Goal: Task Accomplishment & Management: Manage account settings

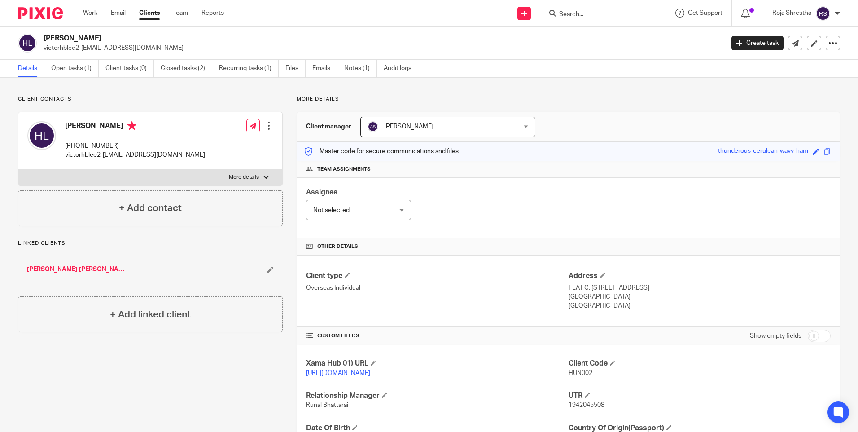
scroll to position [106, 0]
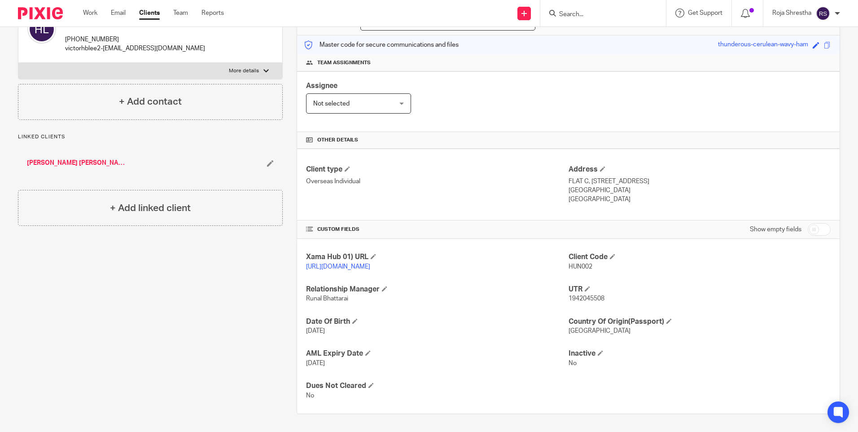
click at [117, 325] on div "Client contacts Hung Bun Lee +852 93292775 victorhblee2-cam@yahoo.com Edit cont…" at bounding box center [143, 201] width 279 height 425
drag, startPoint x: 563, startPoint y: 198, endPoint x: 606, endPoint y: 198, distance: 43.5
click at [606, 198] on div "Client type Overseas Individual Address FLAT C, 5/F, BLK C, HANKING COURT, 43-4…" at bounding box center [568, 185] width 543 height 72
drag, startPoint x: 606, startPoint y: 198, endPoint x: 584, endPoint y: 197, distance: 22.0
click at [584, 197] on p "Hong Kong" at bounding box center [700, 199] width 262 height 9
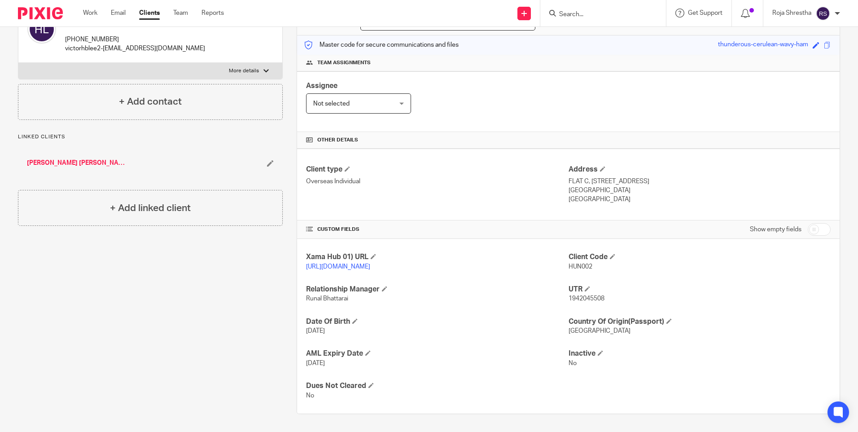
click at [593, 199] on p "Hong Kong" at bounding box center [700, 199] width 262 height 9
click at [594, 200] on p "Hong Kong" at bounding box center [700, 199] width 262 height 9
click at [542, 207] on div "Client type Overseas Individual Address FLAT C, 5/F, BLK C, HANKING COURT, 43-4…" at bounding box center [568, 185] width 543 height 72
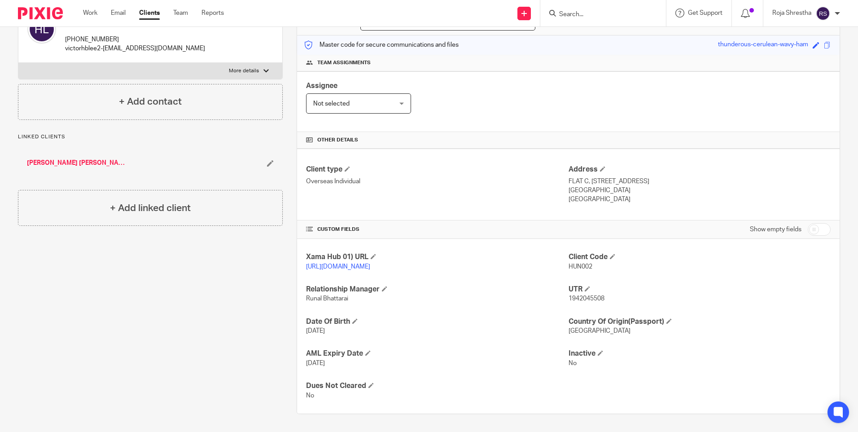
click at [214, 301] on div "Client contacts Hung Bun Lee +852 93292775 victorhblee2-cam@yahoo.com Edit cont…" at bounding box center [143, 201] width 279 height 425
drag, startPoint x: 228, startPoint y: 298, endPoint x: 227, endPoint y: 304, distance: 6.3
click at [228, 298] on div "Client contacts Hung Bun Lee +852 93292775 victorhblee2-cam@yahoo.com Edit cont…" at bounding box center [143, 201] width 279 height 425
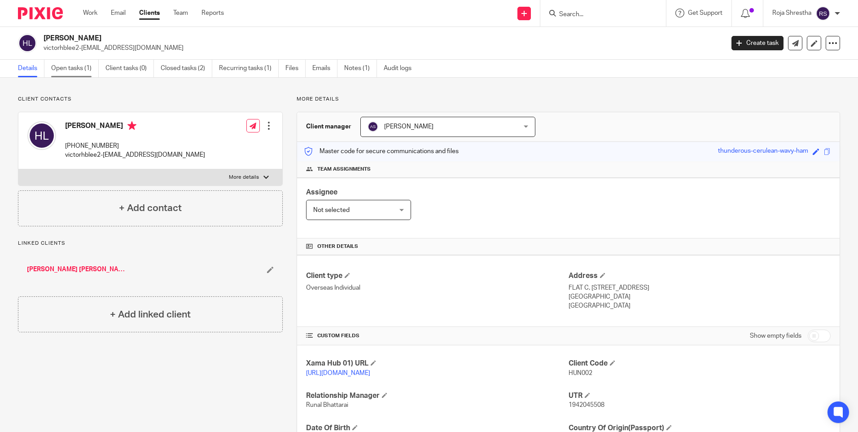
drag, startPoint x: 70, startPoint y: 65, endPoint x: 84, endPoint y: 66, distance: 14.4
click at [70, 65] on link "Open tasks (1)" at bounding box center [75, 69] width 48 height 18
click at [79, 65] on link "Open tasks (1)" at bounding box center [75, 69] width 48 height 18
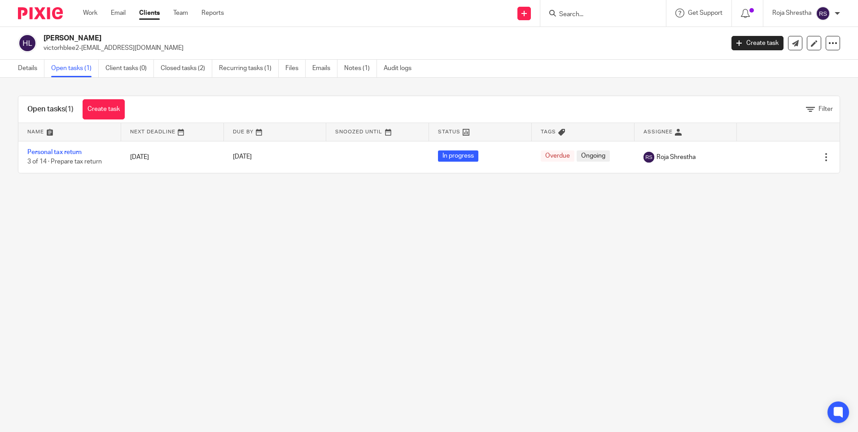
click at [62, 151] on link "Personal tax return" at bounding box center [54, 152] width 54 height 6
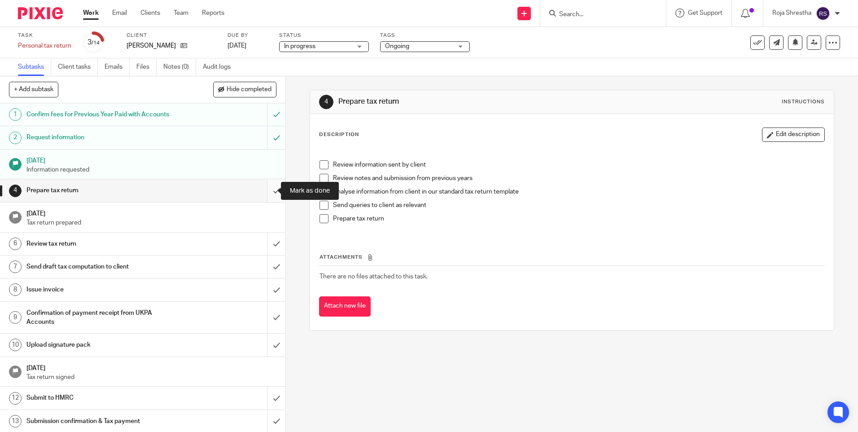
click at [265, 189] on input "submit" at bounding box center [142, 190] width 285 height 22
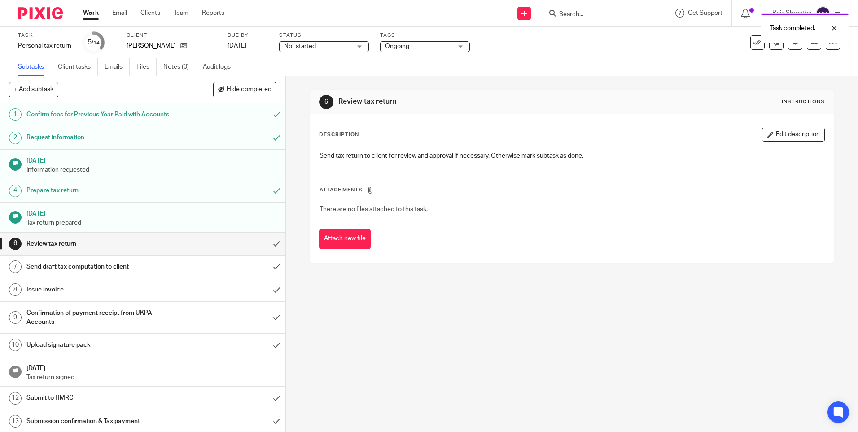
click at [386, 353] on div "6 Review tax return Instructions Description Edit description Send tax return t…" at bounding box center [572, 253] width 572 height 355
drag, startPoint x: 174, startPoint y: 46, endPoint x: 260, endPoint y: 57, distance: 86.3
click at [180, 46] on icon at bounding box center [183, 45] width 7 height 7
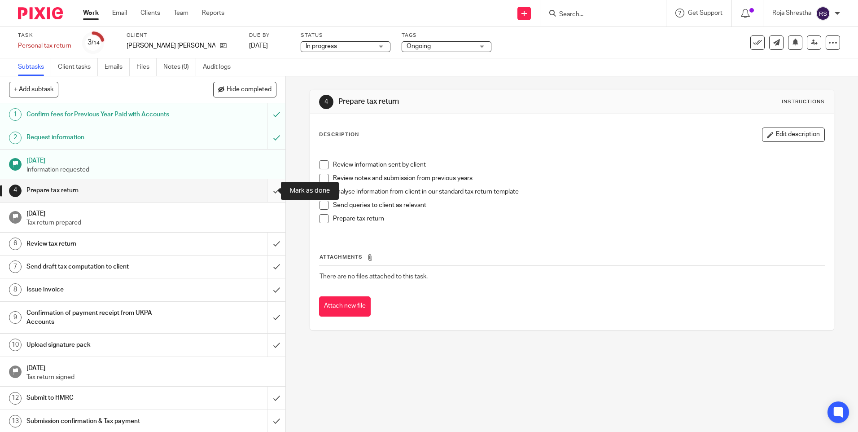
click at [265, 191] on input "submit" at bounding box center [142, 190] width 285 height 22
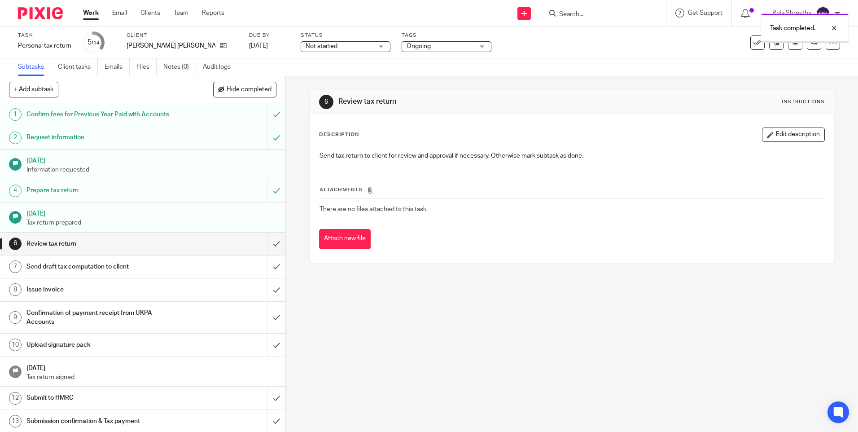
click at [408, 337] on div "6 Review tax return Instructions Description Edit description Send tax return t…" at bounding box center [572, 253] width 572 height 355
click at [468, 302] on div "6 Review tax return Instructions Description Edit description Send tax return t…" at bounding box center [572, 253] width 572 height 355
click at [220, 42] on icon at bounding box center [223, 45] width 7 height 7
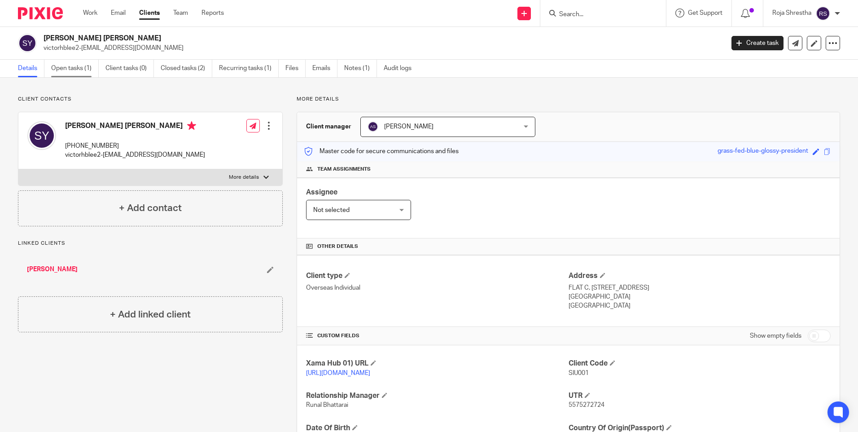
click at [85, 68] on link "Open tasks (1)" at bounding box center [75, 69] width 48 height 18
click at [600, 402] on span "1942045508" at bounding box center [587, 405] width 36 height 6
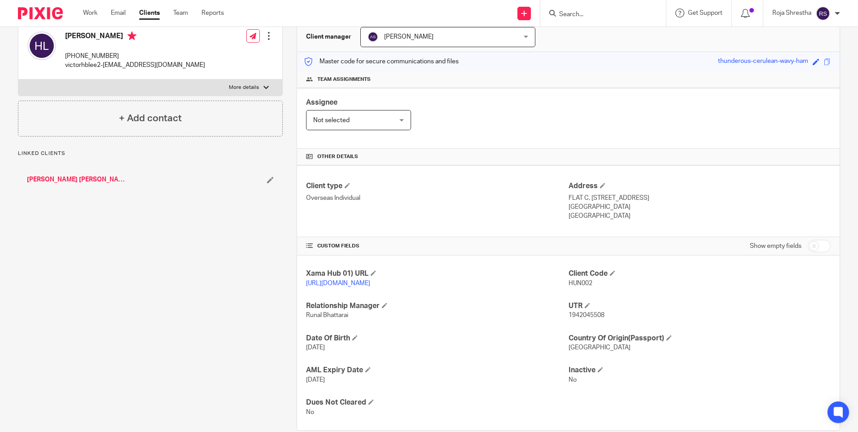
click at [600, 315] on span "1942045508" at bounding box center [587, 315] width 36 height 6
click at [599, 315] on span "1942045508" at bounding box center [587, 315] width 36 height 6
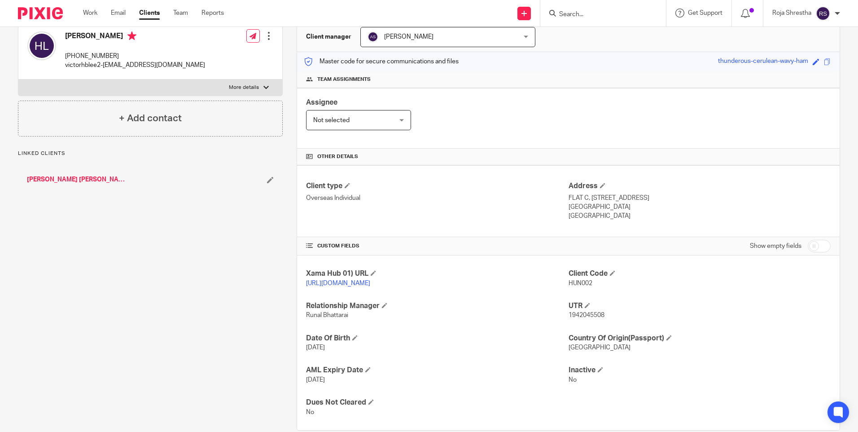
click at [599, 315] on span "1942045508" at bounding box center [587, 315] width 36 height 6
click at [165, 335] on div "Client contacts Hung Bun Lee +852 93292775 victorhblee2-cam@yahoo.com Edit cont…" at bounding box center [143, 218] width 279 height 425
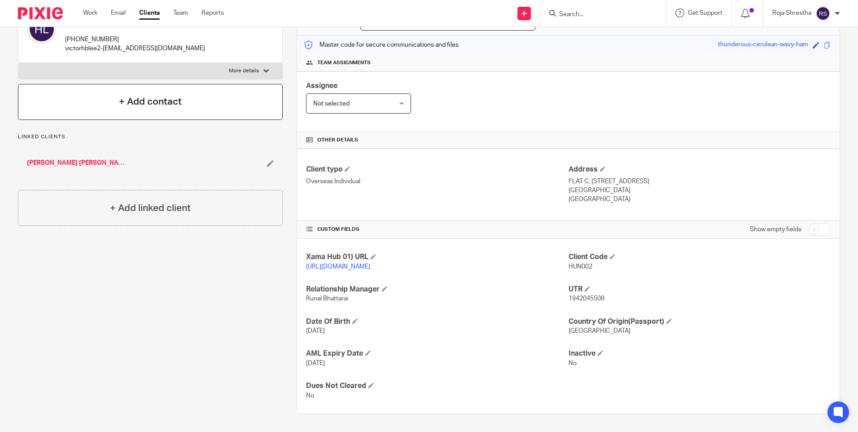
scroll to position [0, 0]
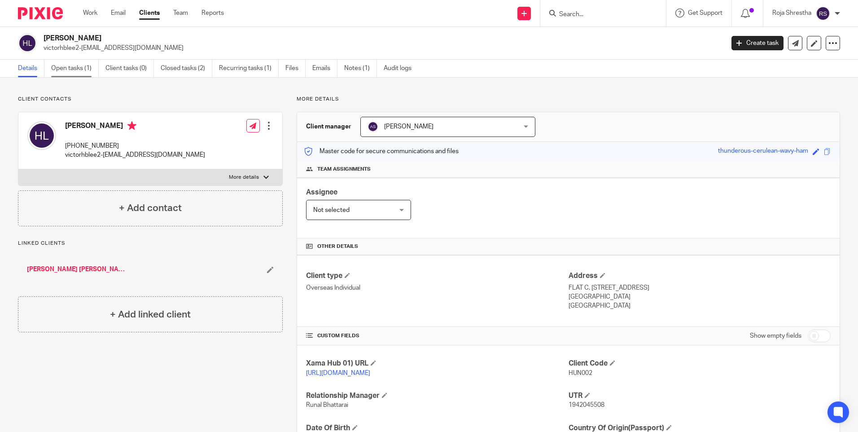
click at [67, 69] on link "Open tasks (1)" at bounding box center [75, 69] width 48 height 18
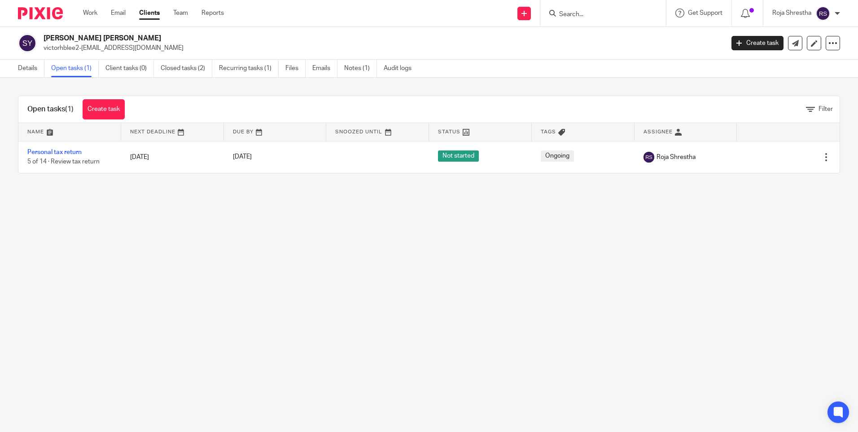
click at [338, 245] on main "[PERSON_NAME] [PERSON_NAME] victorhblee2-[EMAIL_ADDRESS][DOMAIN_NAME] Create ta…" at bounding box center [429, 216] width 858 height 432
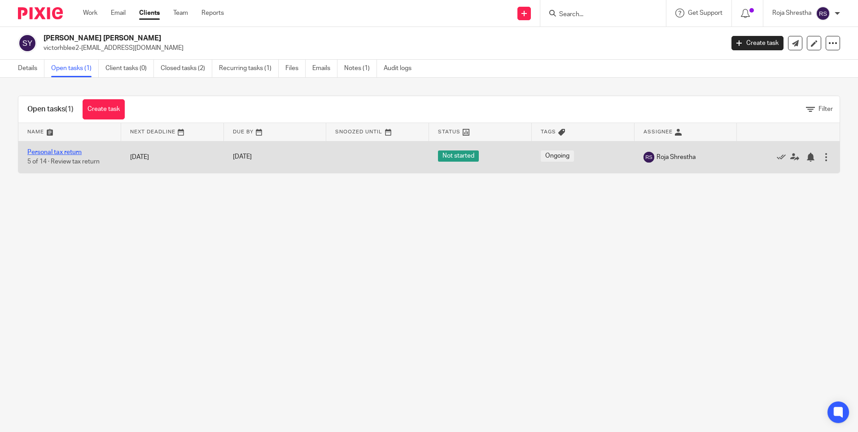
click at [67, 149] on link "Personal tax return" at bounding box center [54, 152] width 54 height 6
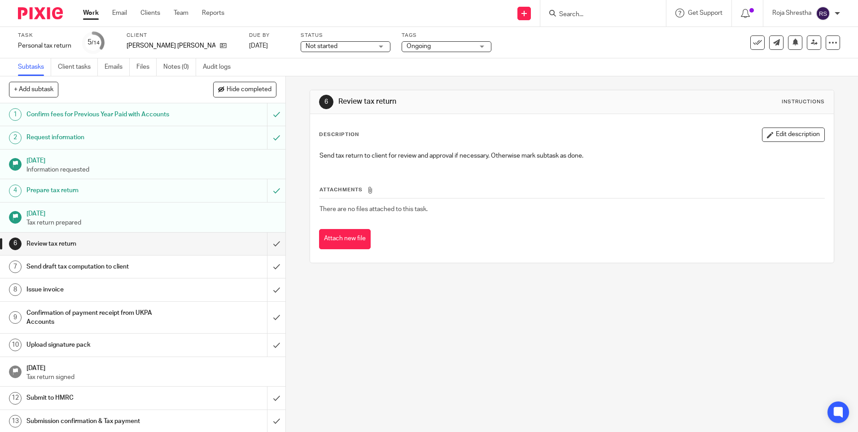
click at [362, 47] on div "Not started Not started" at bounding box center [346, 46] width 90 height 11
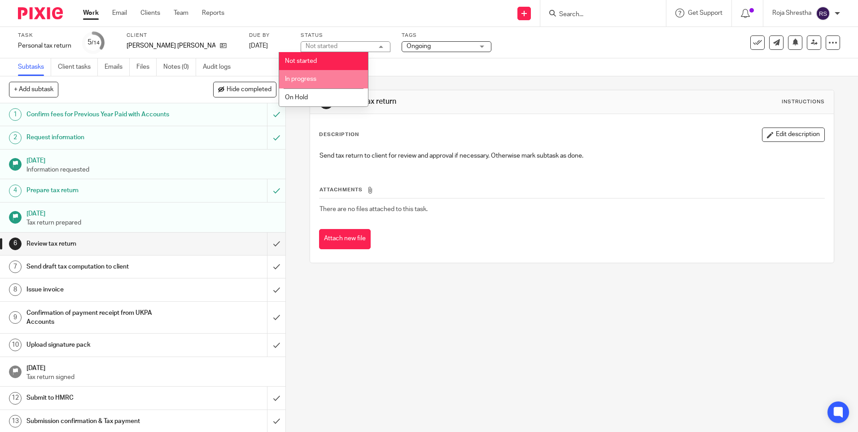
click at [343, 85] on li "In progress" at bounding box center [323, 79] width 89 height 18
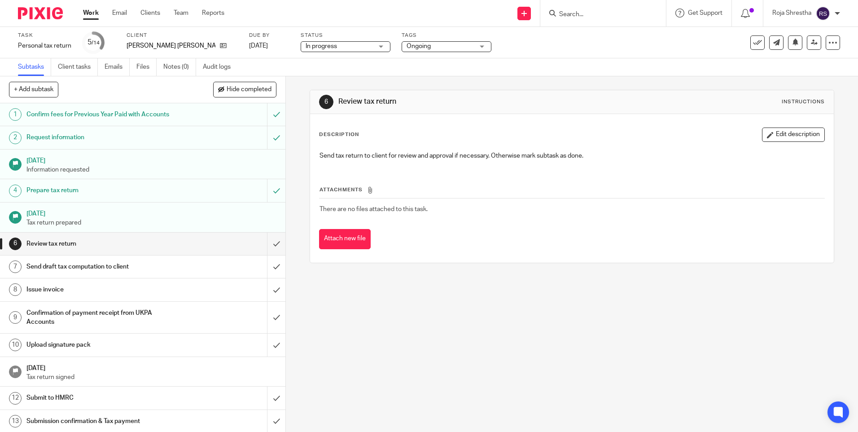
click at [447, 45] on span "Ongoing" at bounding box center [440, 46] width 67 height 9
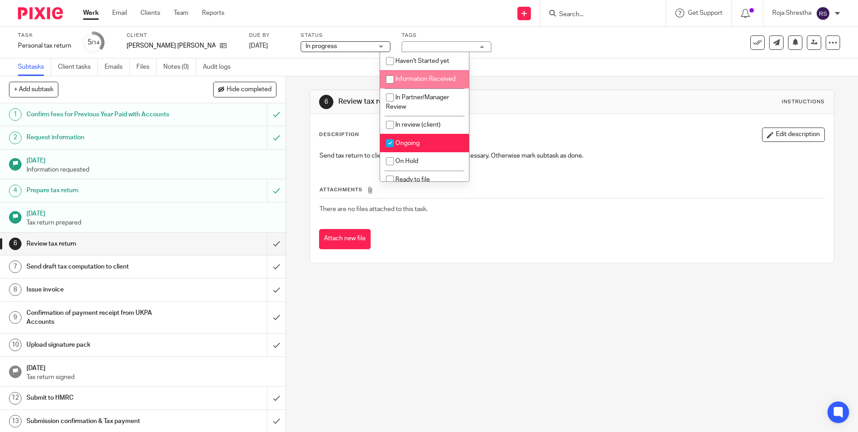
click at [431, 335] on div "6 Review tax return Instructions Description Edit description Send tax return t…" at bounding box center [572, 253] width 572 height 355
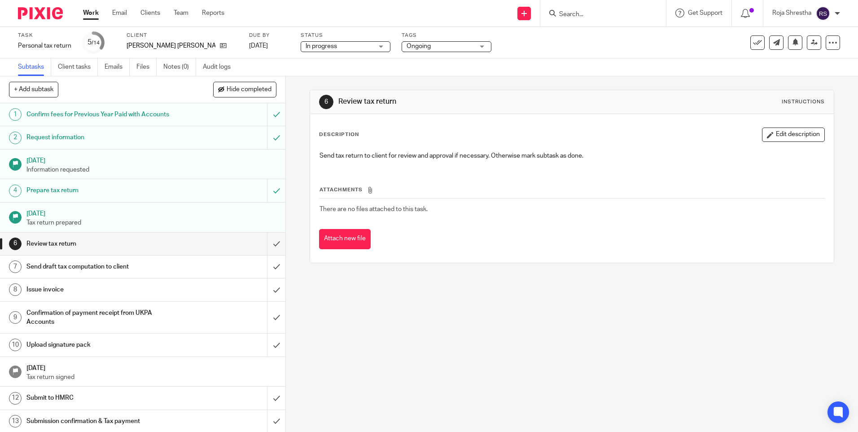
click at [399, 313] on div "6 Review tax return Instructions Description Edit description Send tax return t…" at bounding box center [572, 253] width 572 height 355
click at [811, 44] on icon at bounding box center [814, 42] width 7 height 7
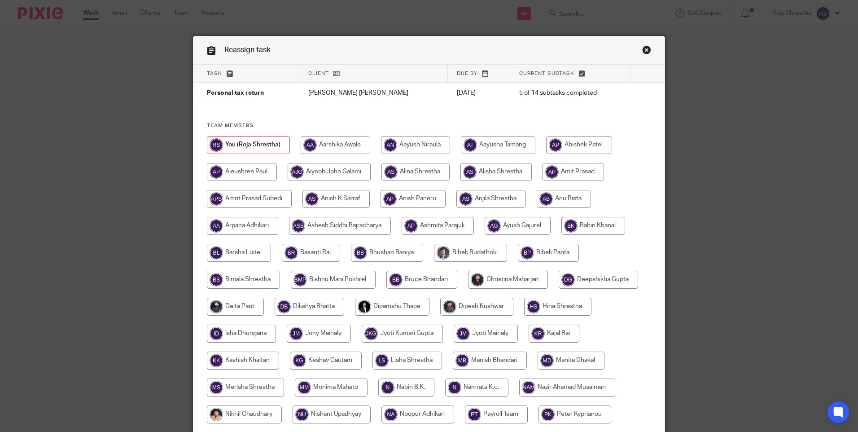
click at [411, 168] on input "radio" at bounding box center [415, 172] width 68 height 18
radio input "true"
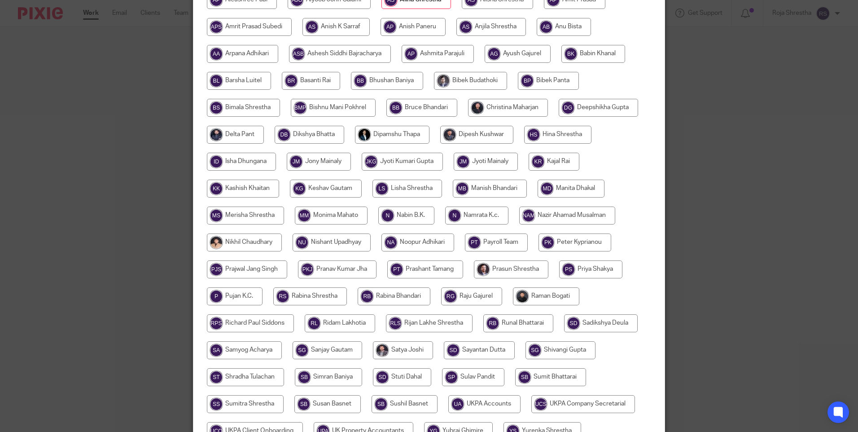
scroll to position [263, 0]
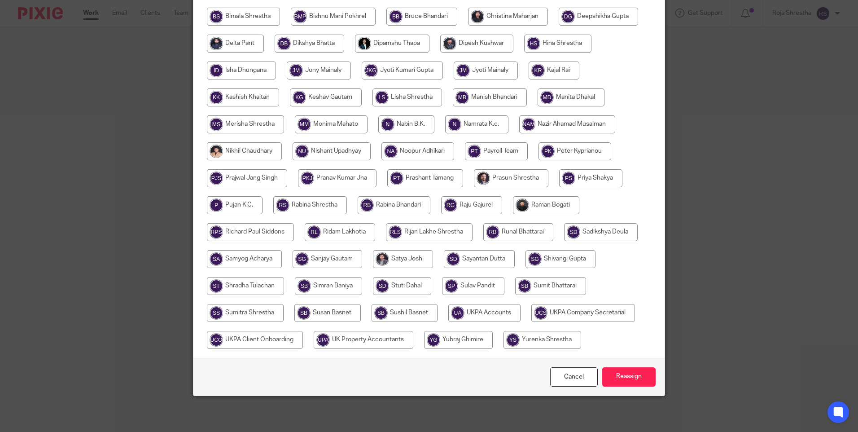
click at [620, 376] on input "Reassign" at bounding box center [628, 376] width 53 height 19
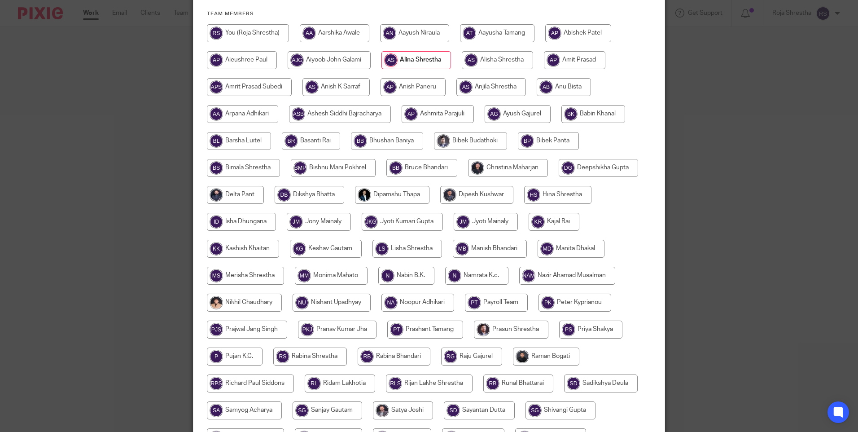
scroll to position [39, 0]
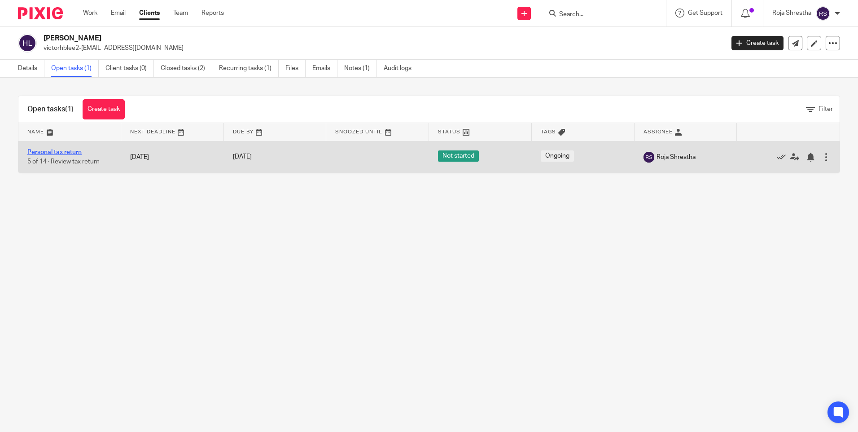
click at [59, 152] on link "Personal tax return" at bounding box center [54, 152] width 54 height 6
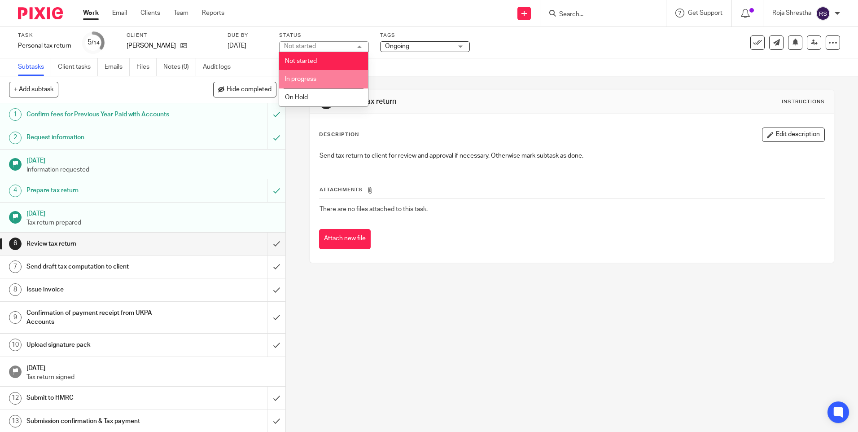
click at [344, 82] on li "In progress" at bounding box center [323, 79] width 89 height 18
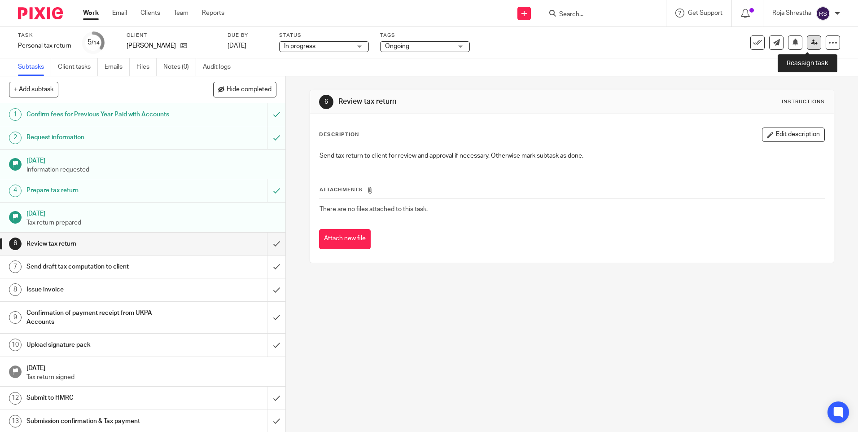
click at [811, 44] on icon at bounding box center [814, 42] width 7 height 7
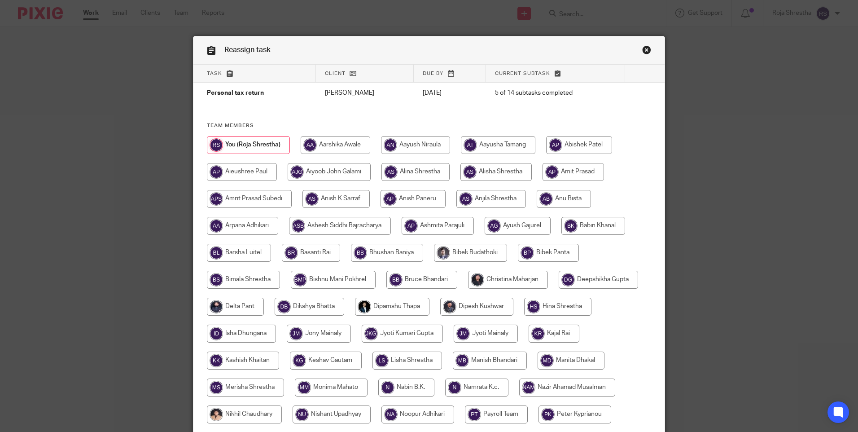
click at [416, 171] on input "radio" at bounding box center [415, 172] width 68 height 18
radio input "true"
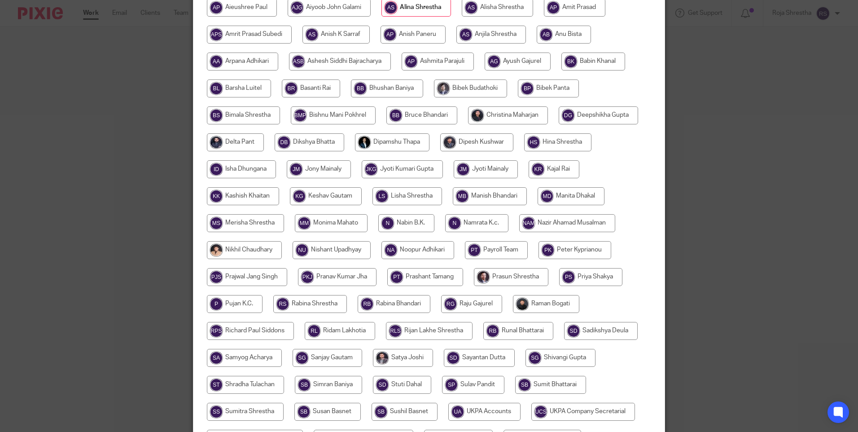
scroll to position [263, 0]
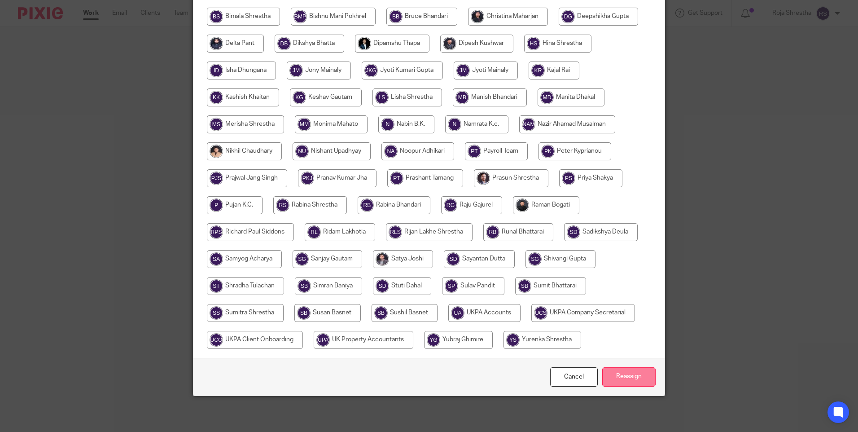
click at [636, 374] on input "Reassign" at bounding box center [628, 376] width 53 height 19
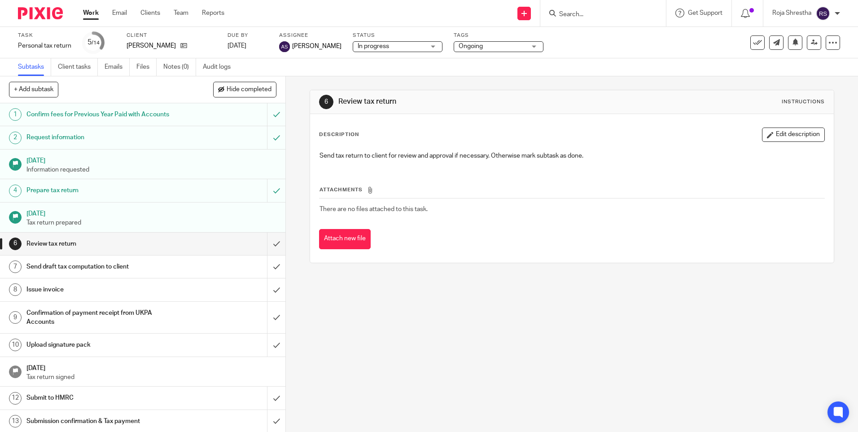
click at [515, 326] on div "6 Review tax return Instructions Description Edit description Send tax return t…" at bounding box center [572, 253] width 572 height 355
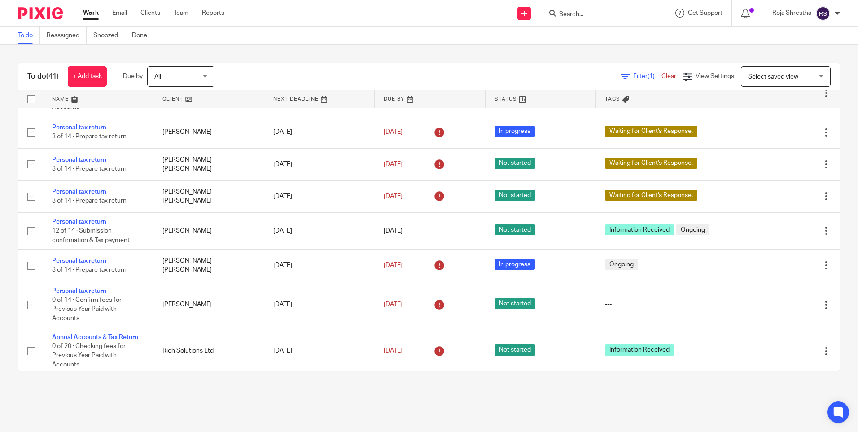
scroll to position [1217, 0]
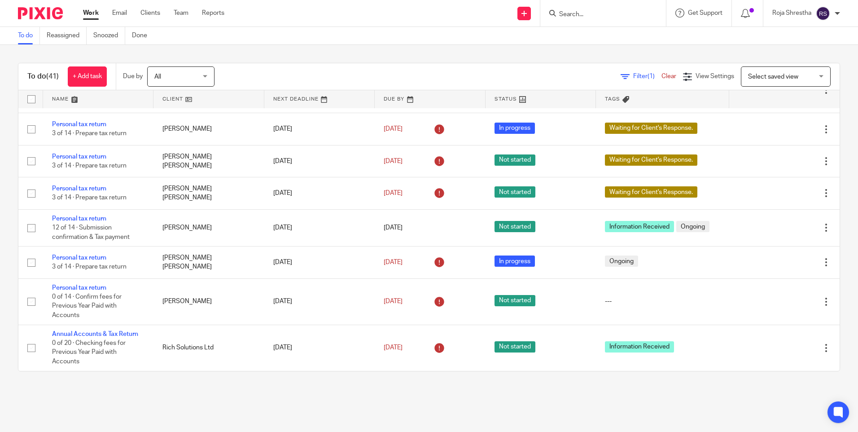
drag, startPoint x: 99, startPoint y: 331, endPoint x: 403, endPoint y: 390, distance: 310.1
click at [403, 390] on main "To do Reassigned Snoozed Done To do (41) + Add task Due by All All [DATE] [DATE…" at bounding box center [429, 216] width 858 height 432
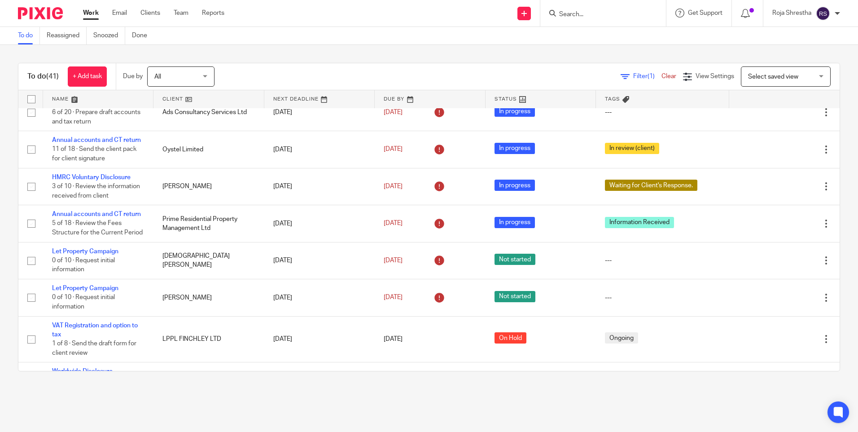
scroll to position [583, 0]
